Goal: Information Seeking & Learning: Learn about a topic

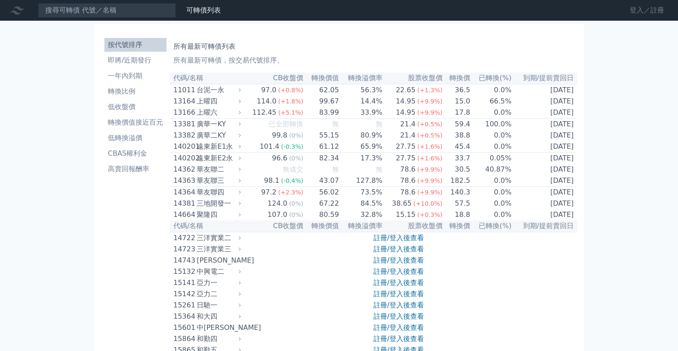
click at [638, 12] on link "登入／註冊" at bounding box center [646, 10] width 48 height 14
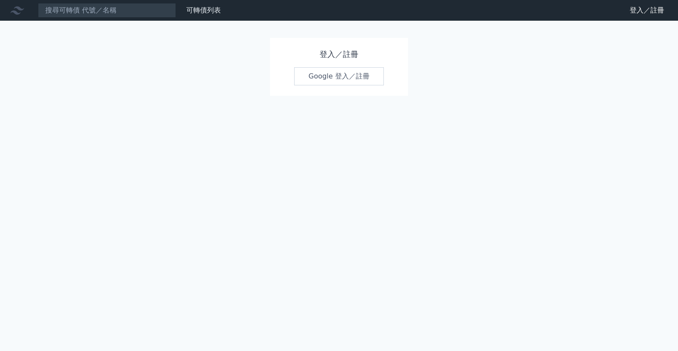
click at [332, 80] on link "Google 登入／註冊" at bounding box center [339, 76] width 90 height 18
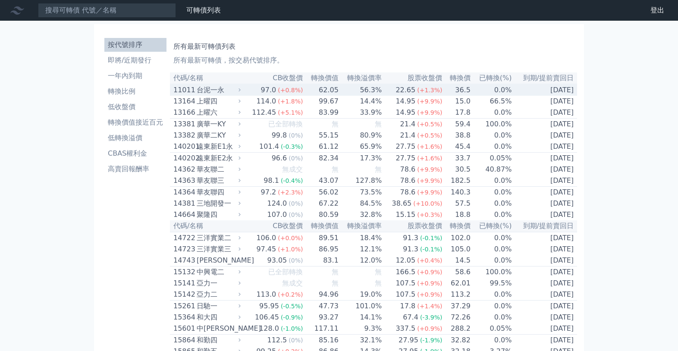
click at [236, 91] on div "台泥一永" at bounding box center [218, 90] width 42 height 10
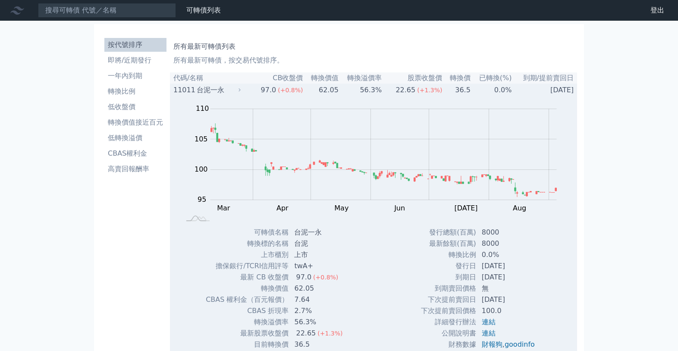
click at [236, 91] on div "台泥一永" at bounding box center [218, 90] width 42 height 10
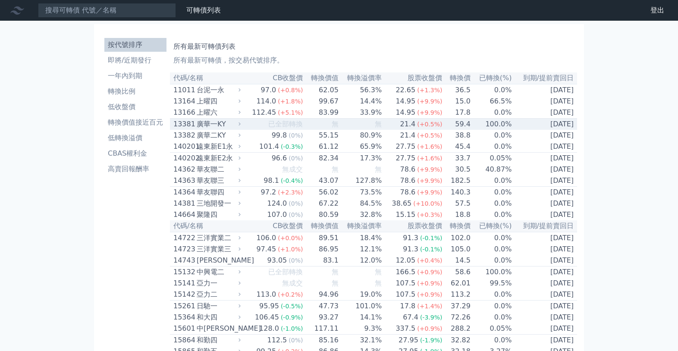
click at [239, 129] on div "廣華一KY" at bounding box center [218, 124] width 42 height 10
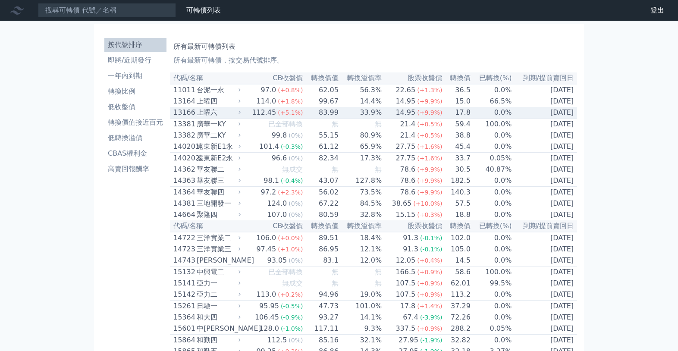
click at [230, 114] on div "上曜六" at bounding box center [218, 112] width 42 height 10
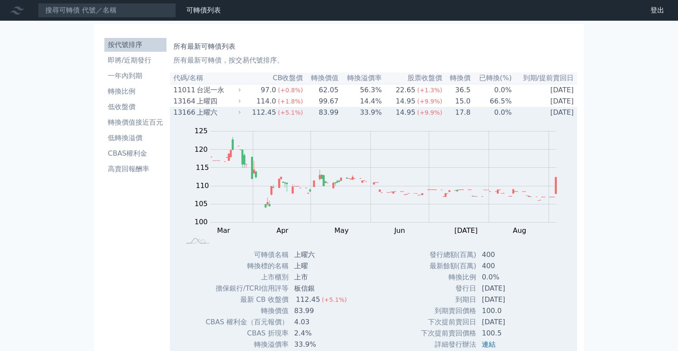
click at [234, 110] on div "上曜六" at bounding box center [218, 112] width 42 height 10
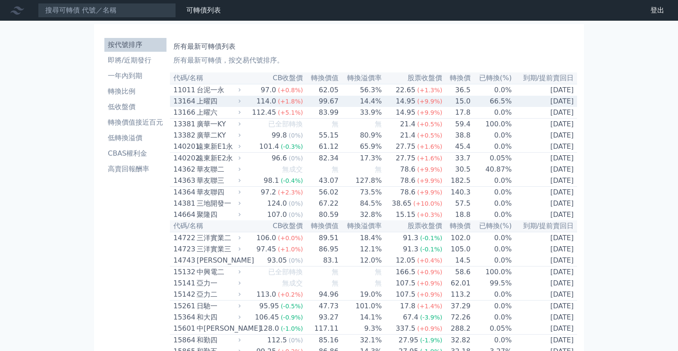
click at [232, 106] on div "上曜四" at bounding box center [218, 101] width 42 height 10
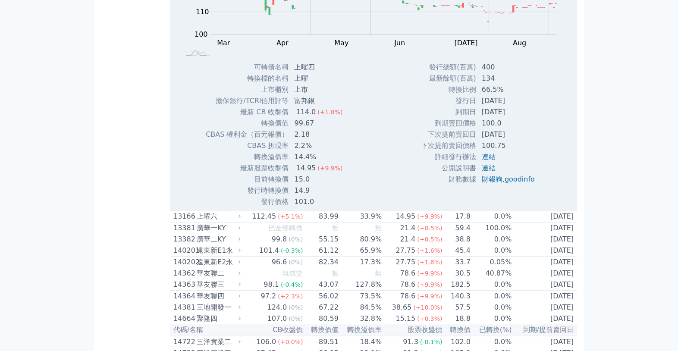
scroll to position [250, 0]
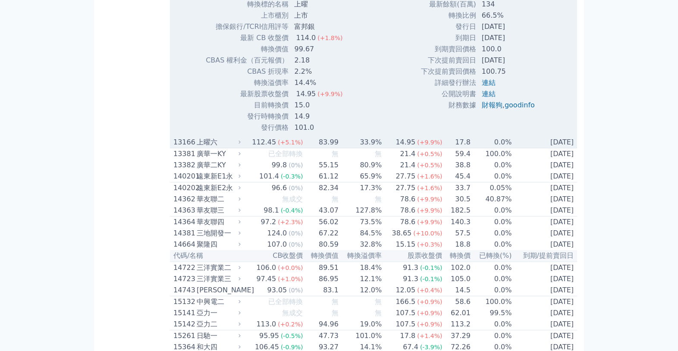
click at [231, 146] on div "上曜六" at bounding box center [218, 142] width 42 height 10
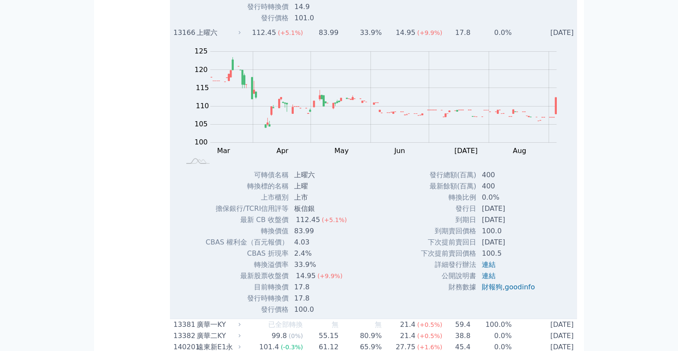
scroll to position [361, 0]
